Goal: Check status

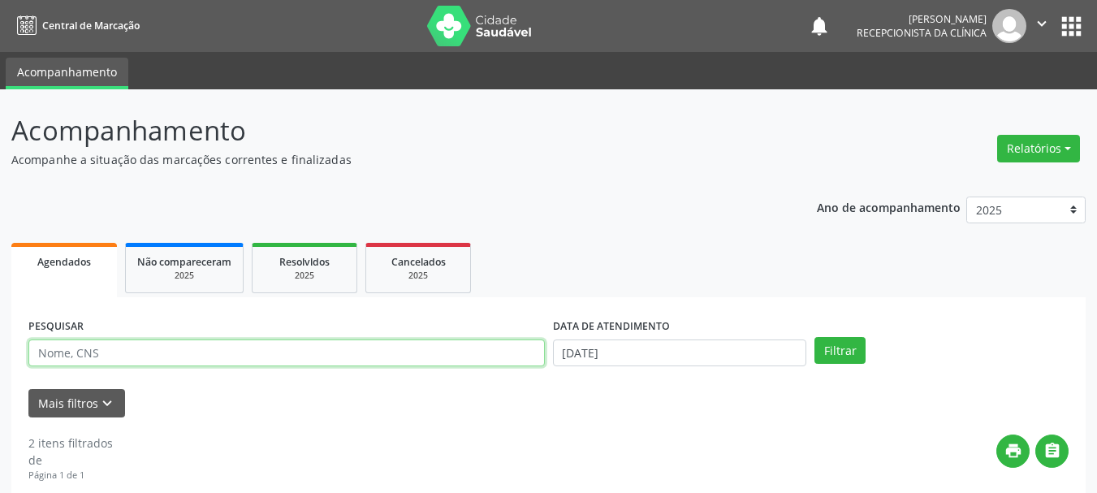
click at [84, 354] on input "text" at bounding box center [286, 353] width 517 height 28
click at [82, 361] on input "text" at bounding box center [286, 353] width 517 height 28
click at [815, 337] on button "Filtrar" at bounding box center [840, 351] width 51 height 28
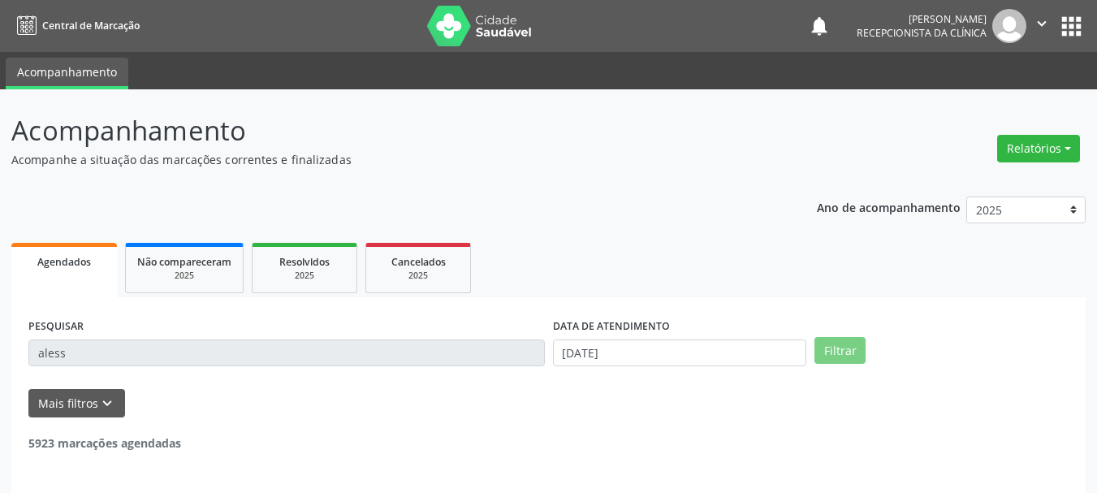
scroll to position [4, 0]
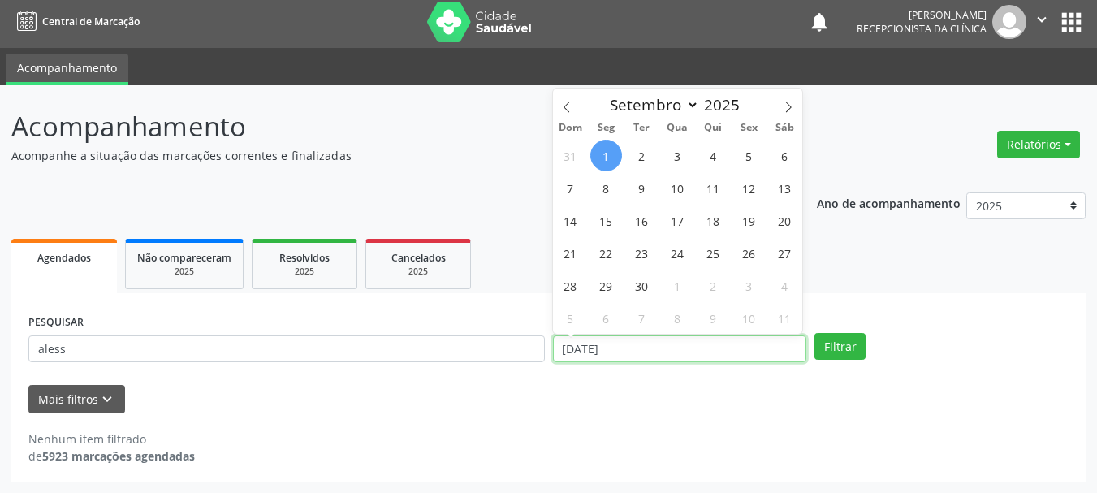
click at [594, 346] on input "[DATE]" at bounding box center [680, 349] width 254 height 28
click at [823, 344] on button "Filtrar" at bounding box center [840, 347] width 51 height 28
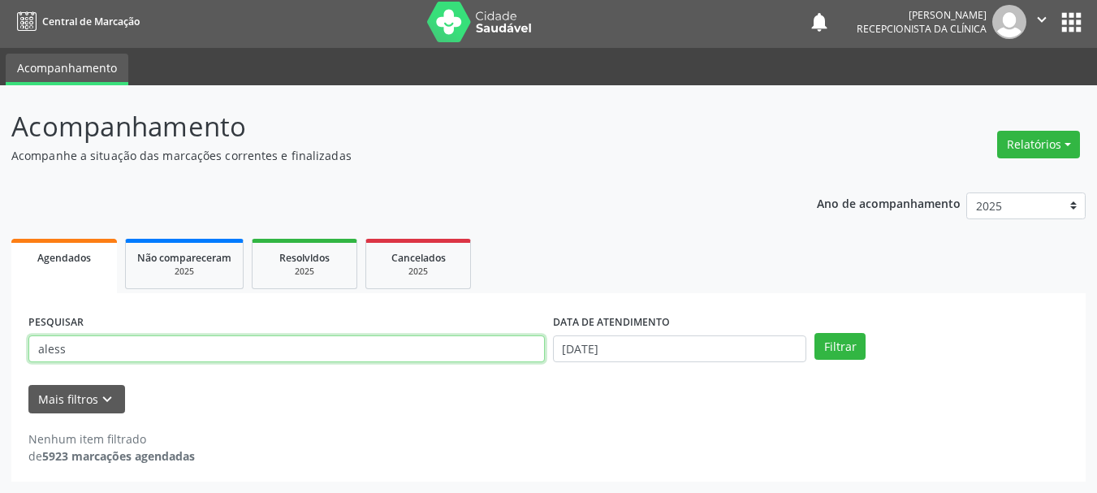
drag, startPoint x: 137, startPoint y: 348, endPoint x: 6, endPoint y: 318, distance: 134.0
click at [0, 328] on div "Acompanhamento Acompanhe a situação das marcações correntes e finalizadas Relat…" at bounding box center [548, 289] width 1097 height 408
type input "souza b"
click at [815, 333] on button "Filtrar" at bounding box center [840, 347] width 51 height 28
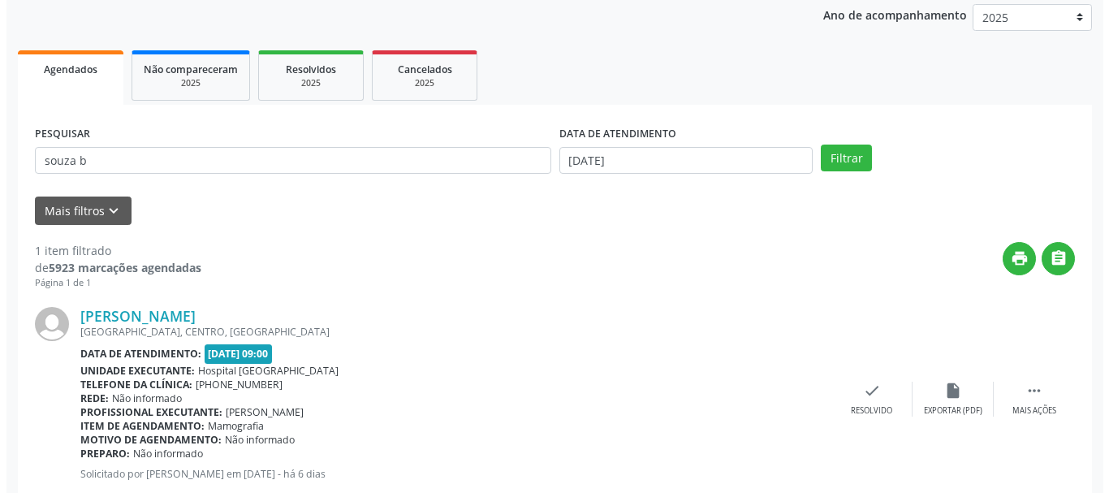
scroll to position [237, 0]
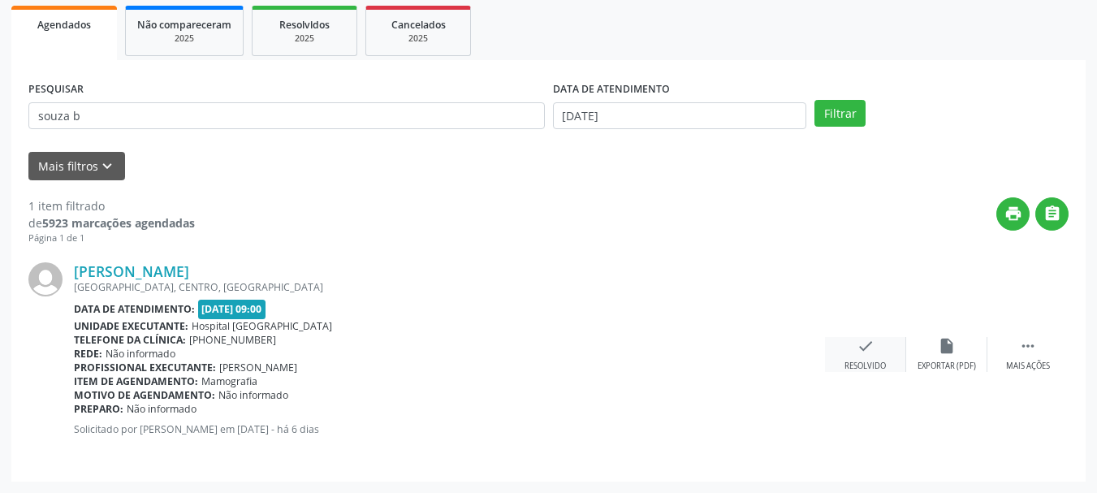
click at [871, 359] on div "check Resolvido" at bounding box center [865, 354] width 81 height 35
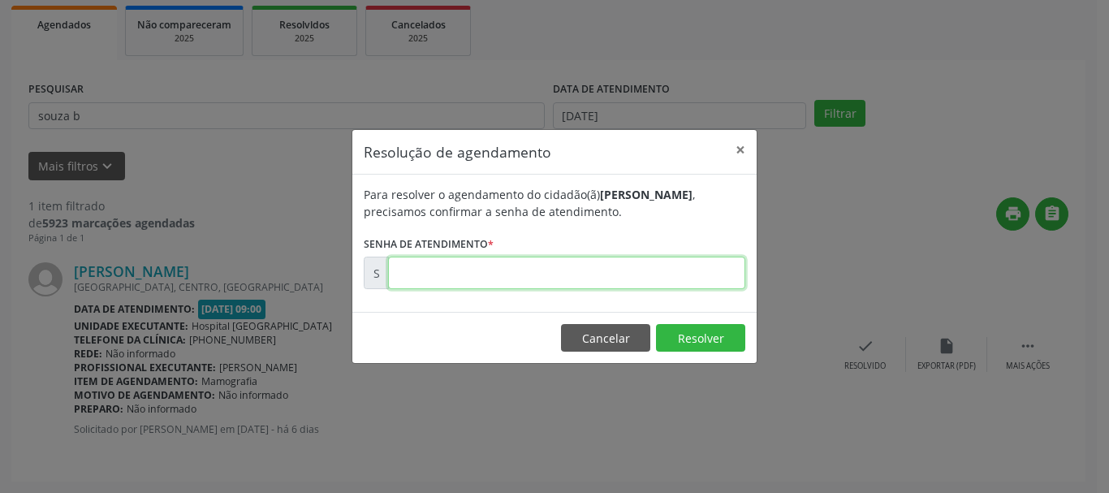
click at [688, 272] on input "text" at bounding box center [566, 273] width 357 height 32
type input "00173660"
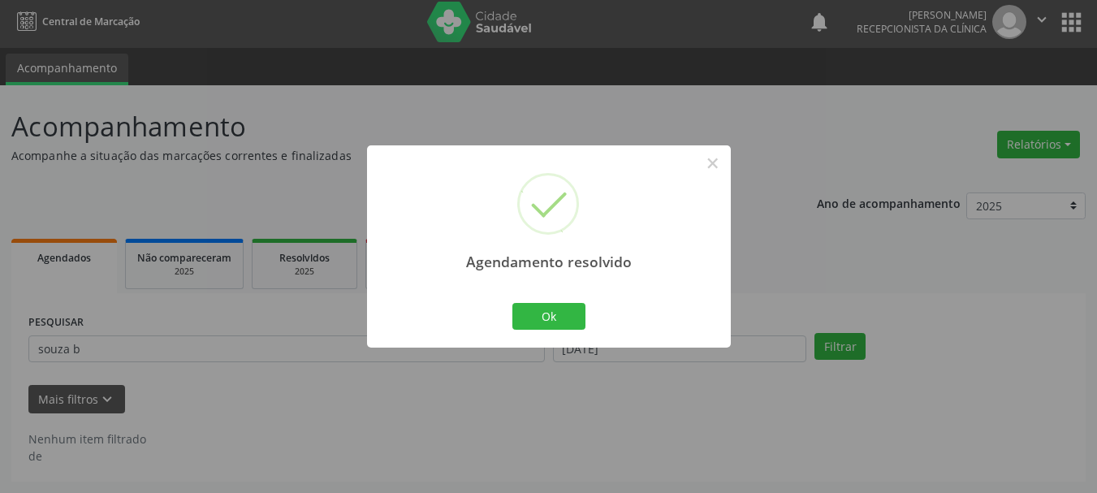
scroll to position [4, 0]
click at [563, 306] on button "Ok" at bounding box center [548, 317] width 73 height 28
